Goal: Task Accomplishment & Management: Manage account settings

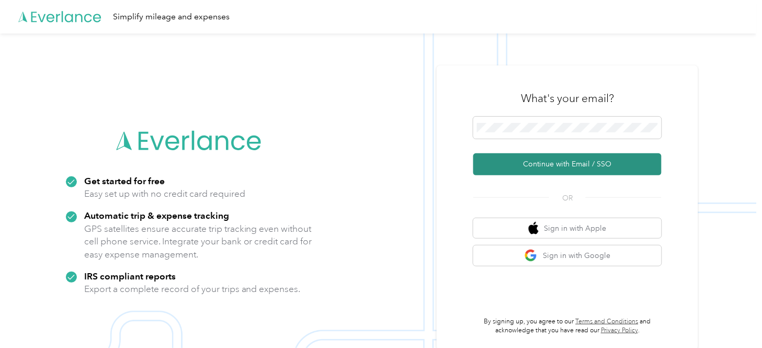
click at [578, 158] on button "Continue with Email / SSO" at bounding box center [568, 164] width 188 height 22
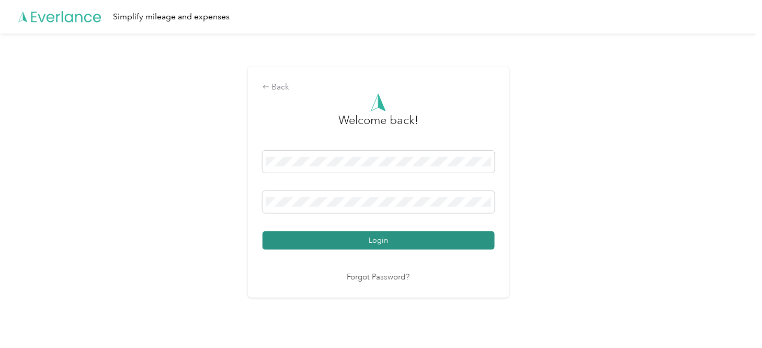
click at [384, 239] on button "Login" at bounding box center [379, 240] width 232 height 18
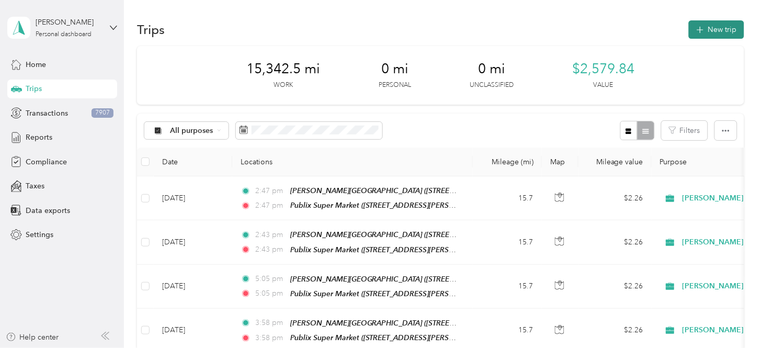
click at [686, 30] on button "New trip" at bounding box center [716, 29] width 55 height 18
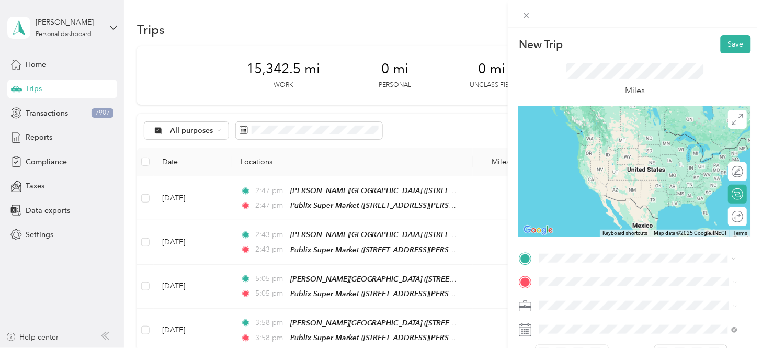
click at [619, 145] on span "[STREET_ADDRESS][US_STATE]" at bounding box center [611, 146] width 105 height 9
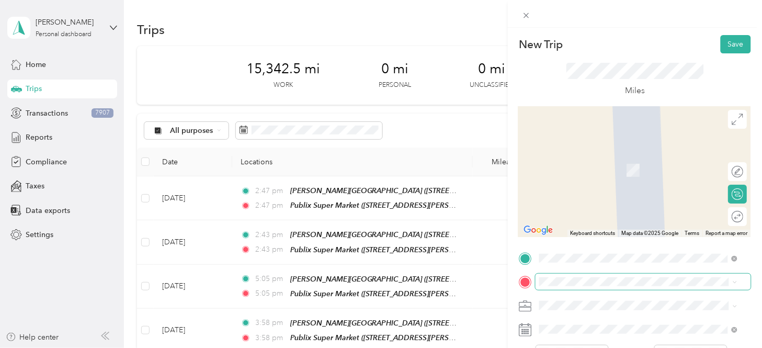
click at [553, 288] on span at bounding box center [644, 282] width 216 height 16
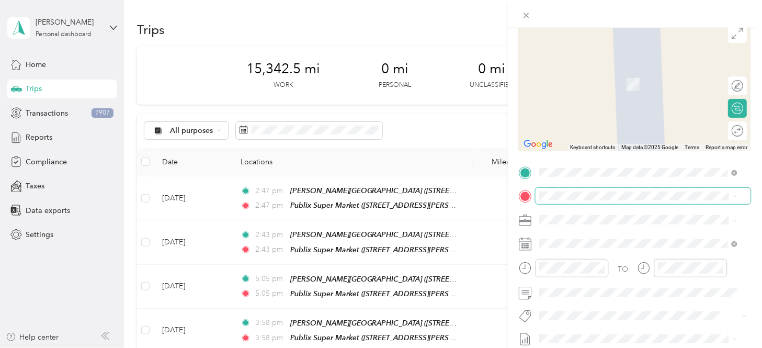
scroll to position [28, 0]
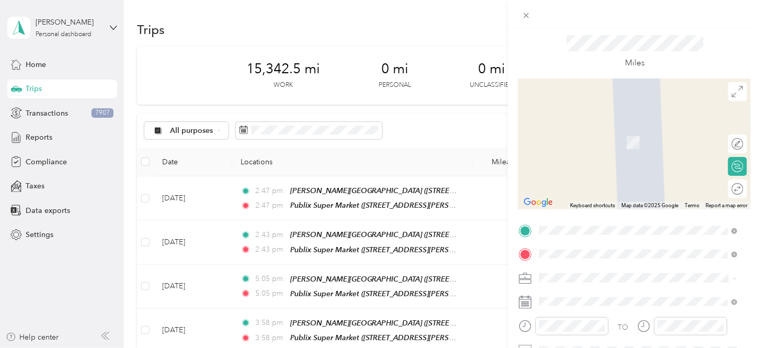
click at [616, 143] on span "[STREET_ADDRESS][PERSON_NAME][PERSON_NAME]" at bounding box center [621, 151] width 125 height 20
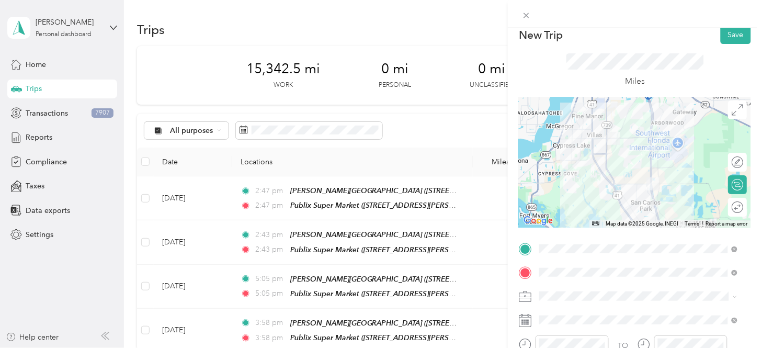
scroll to position [0, 0]
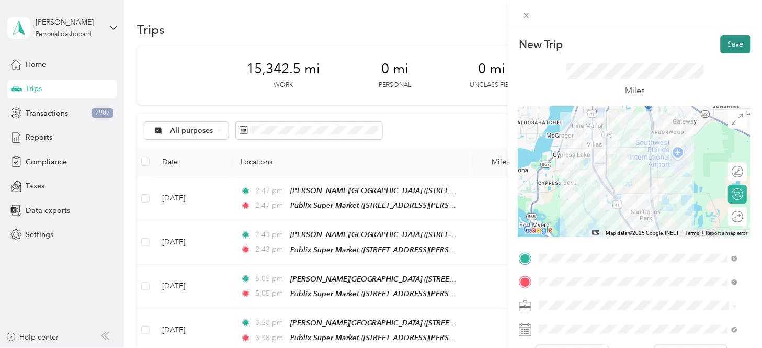
click at [686, 41] on button "Save" at bounding box center [736, 44] width 30 height 18
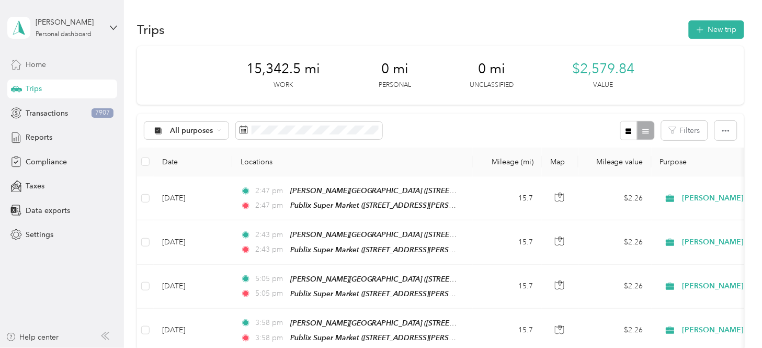
click at [44, 62] on span "Home" at bounding box center [36, 64] width 20 height 11
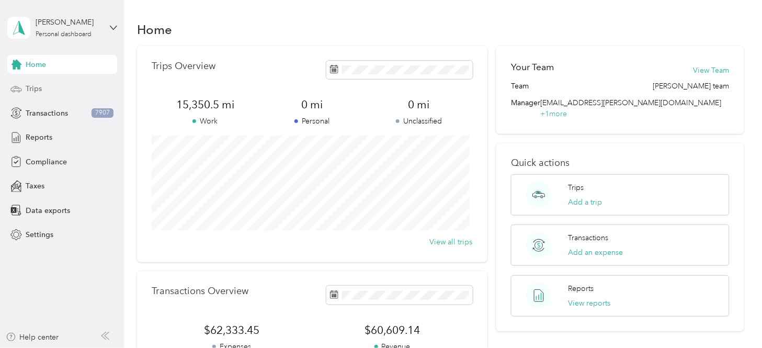
click at [37, 89] on span "Trips" at bounding box center [34, 88] width 16 height 11
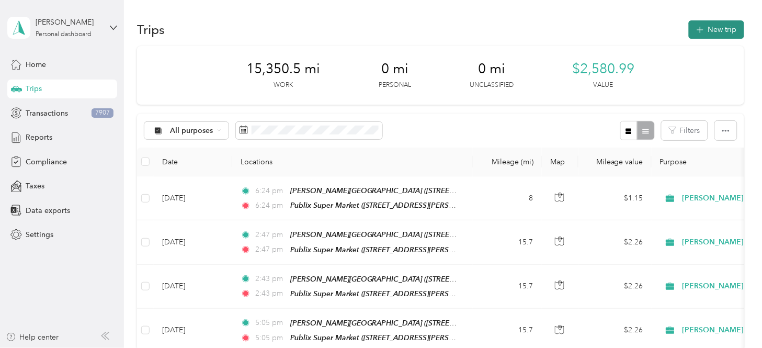
click at [686, 32] on button "New trip" at bounding box center [716, 29] width 55 height 18
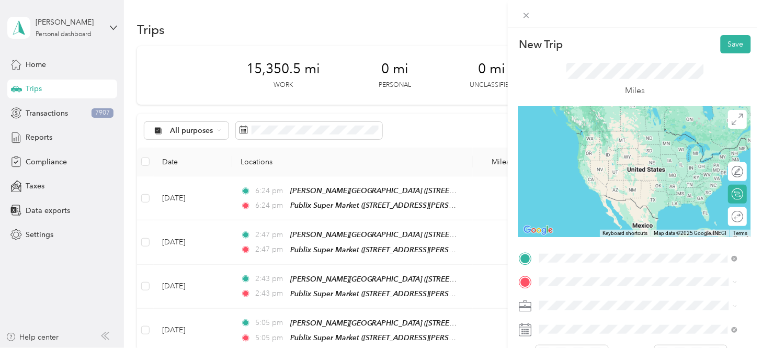
click at [632, 148] on span "[STREET_ADDRESS][PERSON_NAME][PERSON_NAME]" at bounding box center [621, 155] width 125 height 20
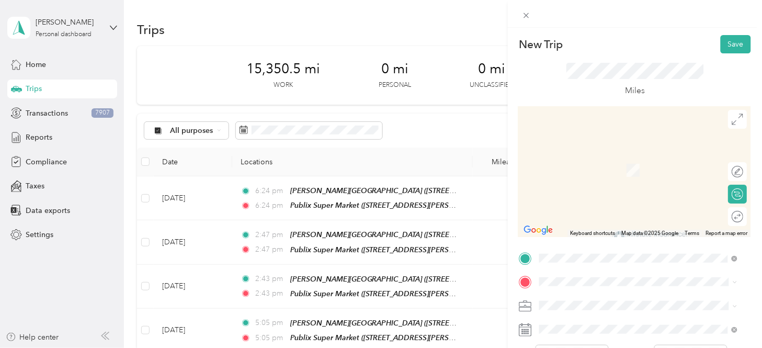
click at [633, 172] on span "[STREET_ADDRESS][US_STATE]" at bounding box center [611, 169] width 105 height 9
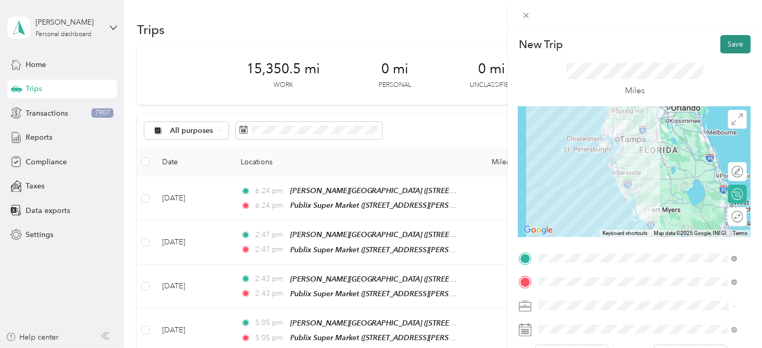
click at [686, 40] on button "Save" at bounding box center [736, 44] width 30 height 18
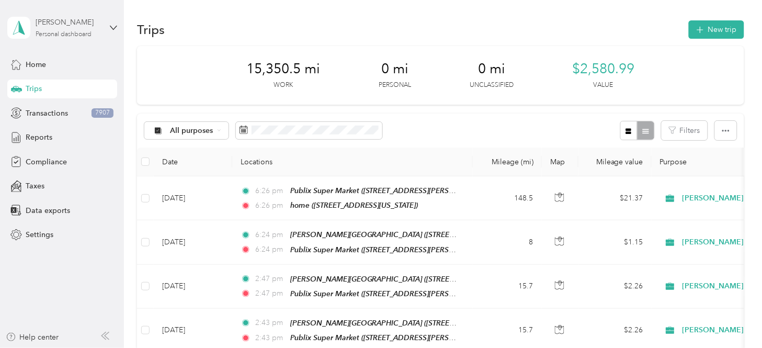
click at [75, 29] on div "[PERSON_NAME] Personal dashboard" at bounding box center [68, 27] width 65 height 21
click at [57, 84] on div "Log out" at bounding box center [147, 85] width 265 height 18
